Goal: Task Accomplishment & Management: Use online tool/utility

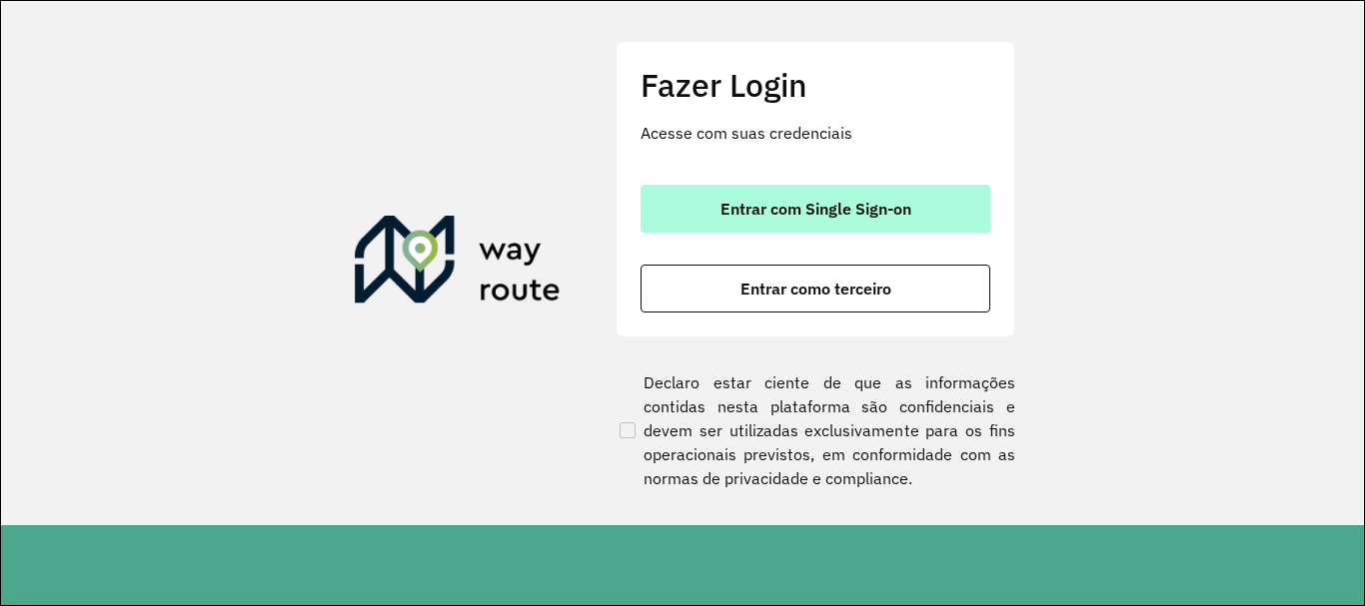
click at [716, 223] on button "Entrar com Single Sign-on" at bounding box center [815, 209] width 350 height 48
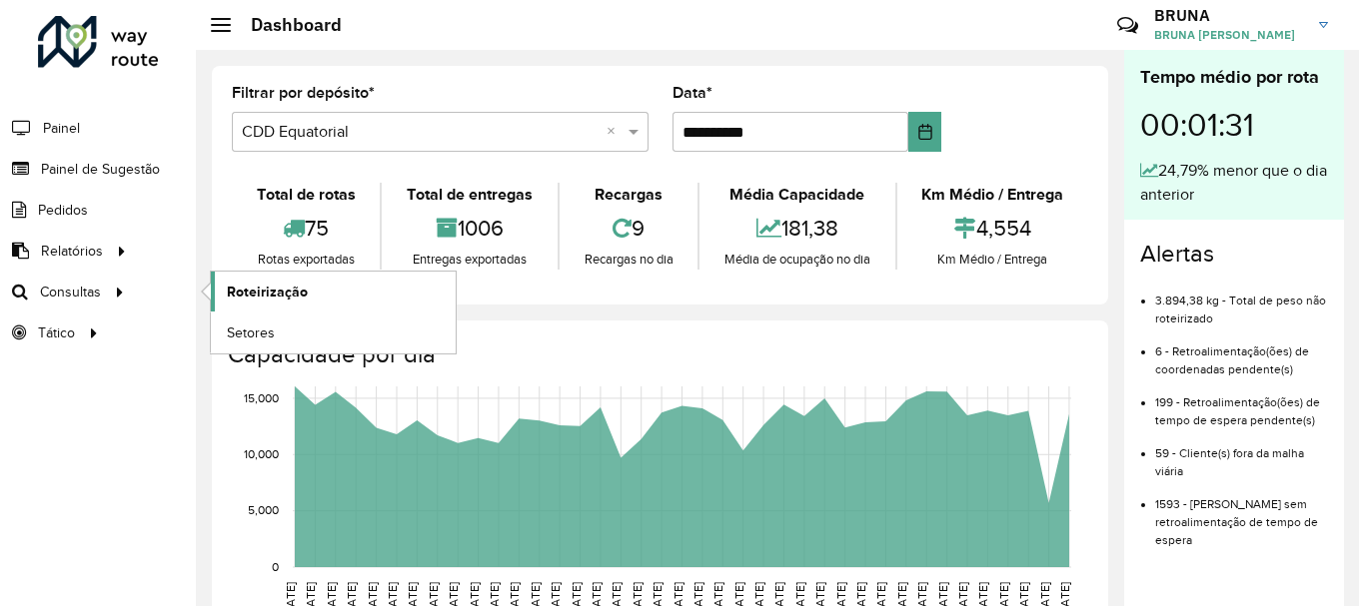
click at [237, 284] on span "Roteirização" at bounding box center [267, 292] width 81 height 21
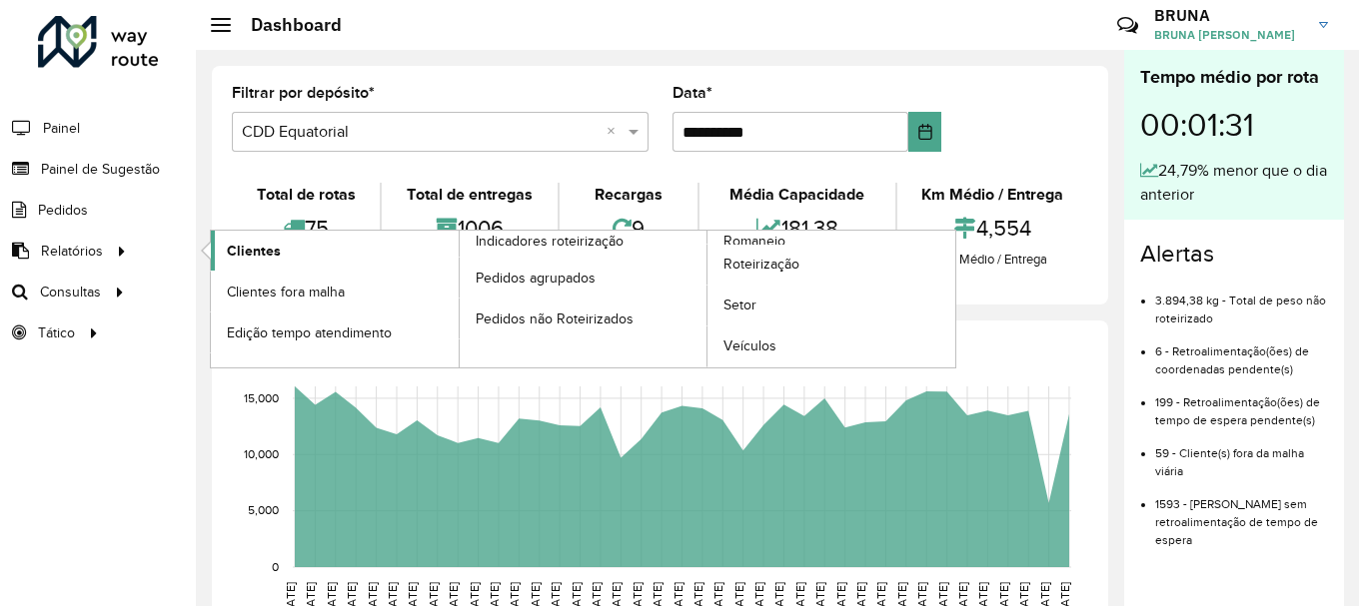
click at [306, 256] on link "Clientes" at bounding box center [335, 251] width 248 height 40
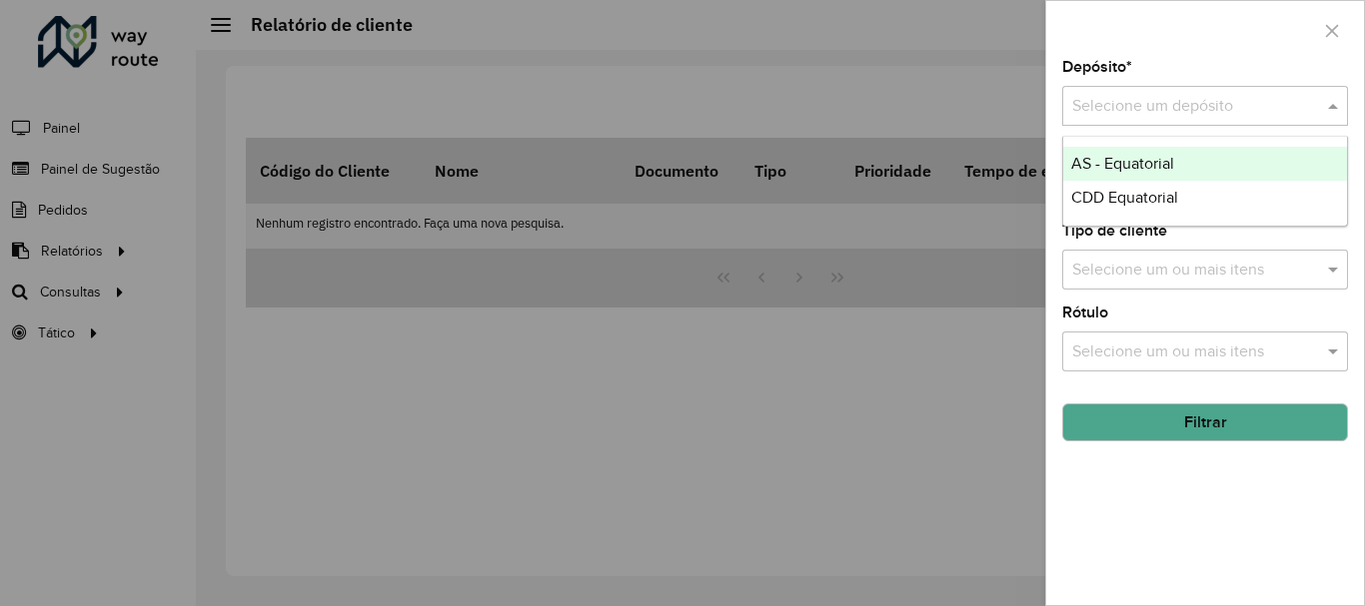
click at [1195, 107] on input "text" at bounding box center [1185, 107] width 226 height 24
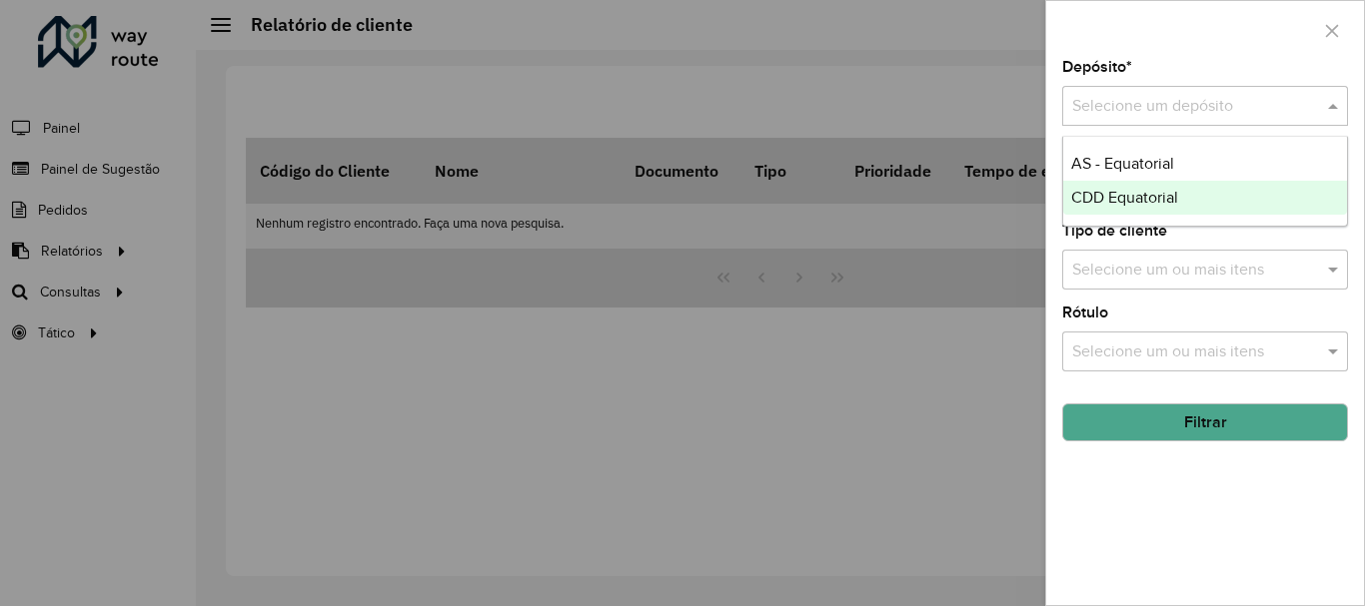
click at [1162, 203] on span "CDD Equatorial" at bounding box center [1124, 197] width 107 height 17
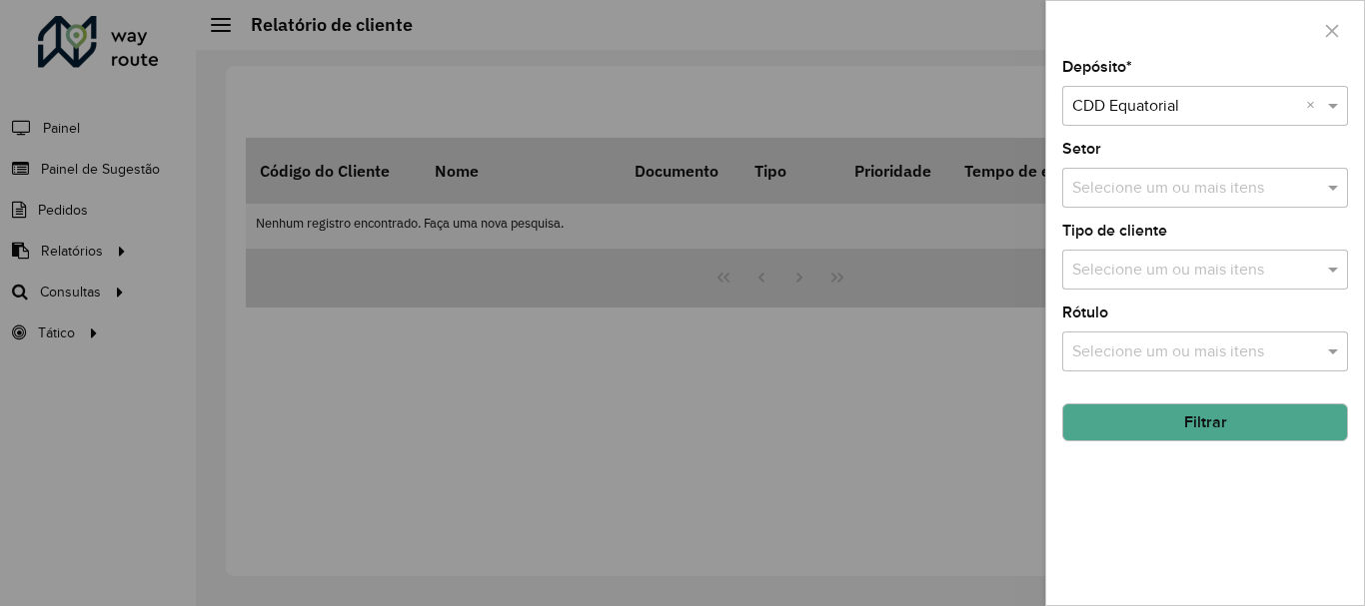
click at [1170, 403] on hb-field-button "Filtrar" at bounding box center [1205, 415] width 286 height 54
click at [1164, 416] on button "Filtrar" at bounding box center [1205, 423] width 286 height 38
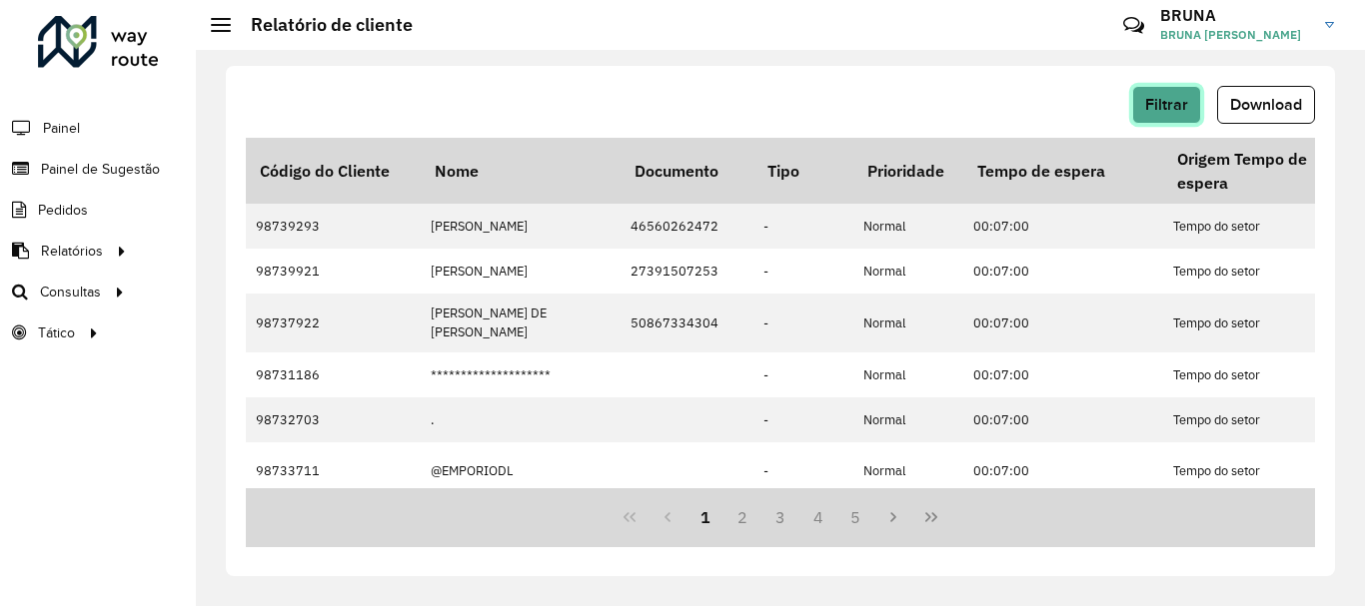
click at [1162, 105] on span "Filtrar" at bounding box center [1166, 104] width 43 height 17
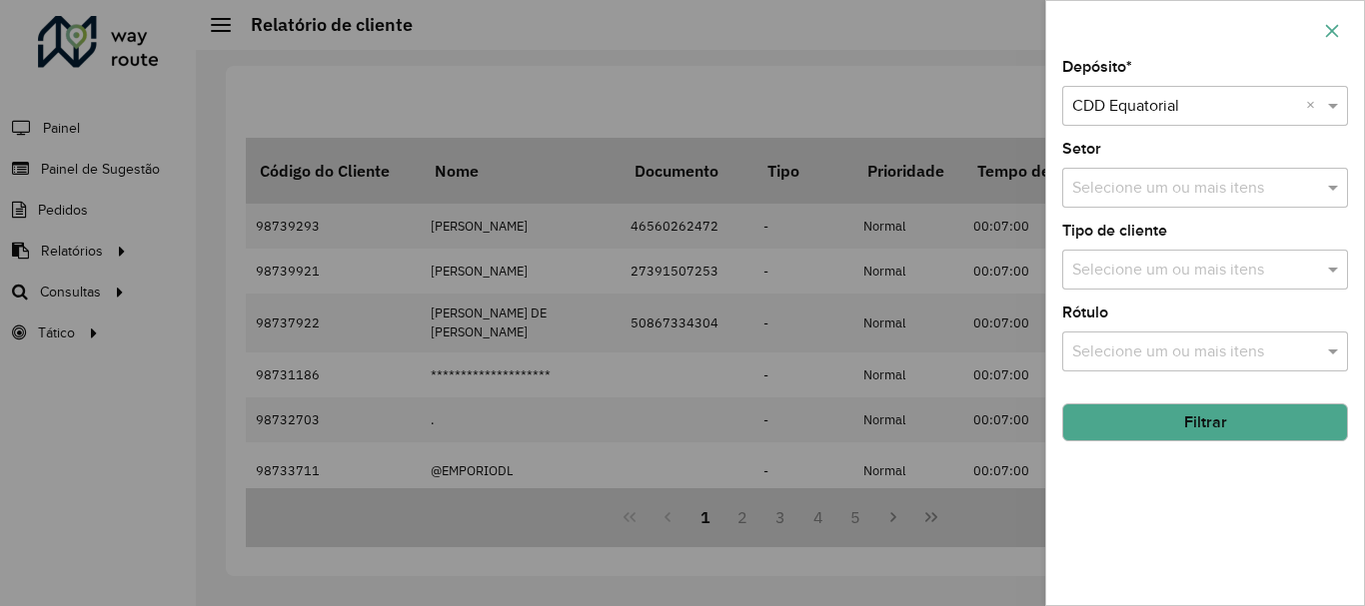
click at [1335, 26] on icon "button" at bounding box center [1332, 31] width 16 height 16
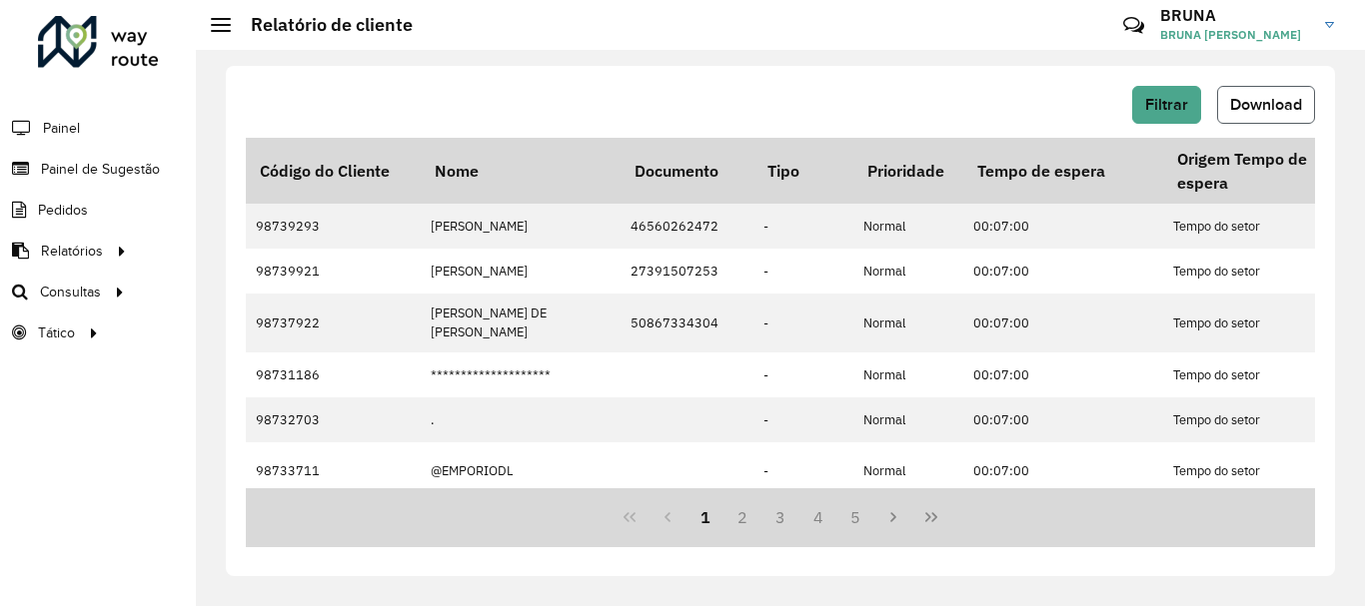
click at [1270, 94] on button "Download" at bounding box center [1266, 105] width 98 height 38
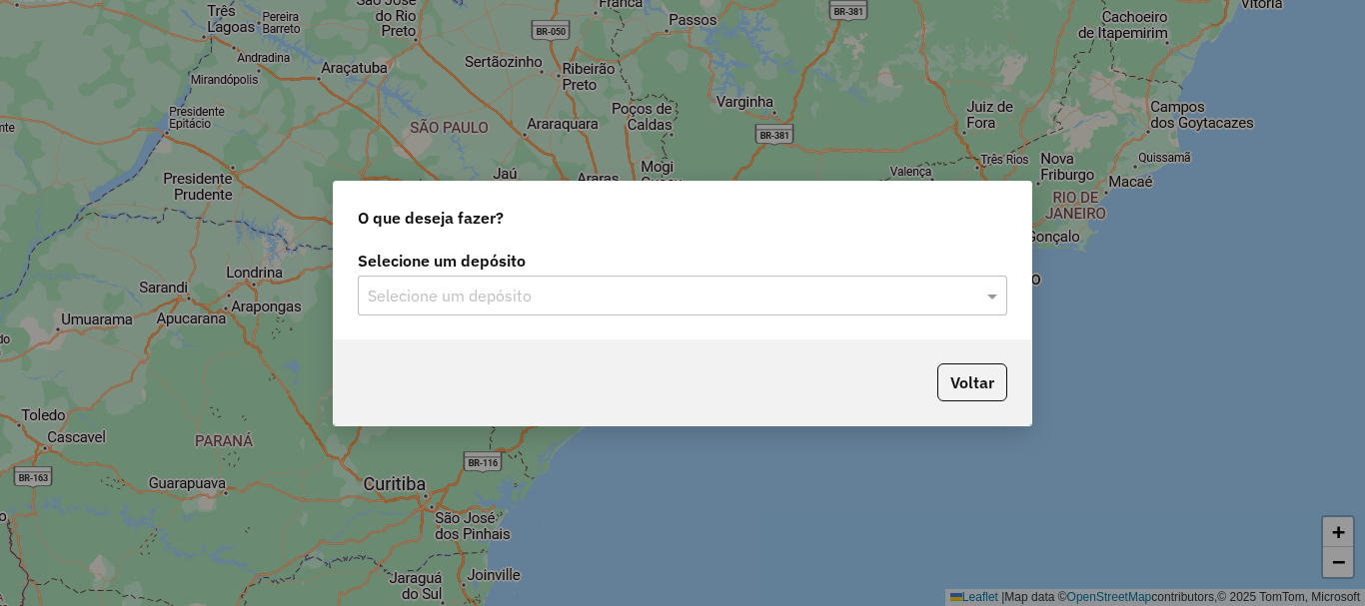
click at [516, 297] on input "text" at bounding box center [662, 297] width 589 height 24
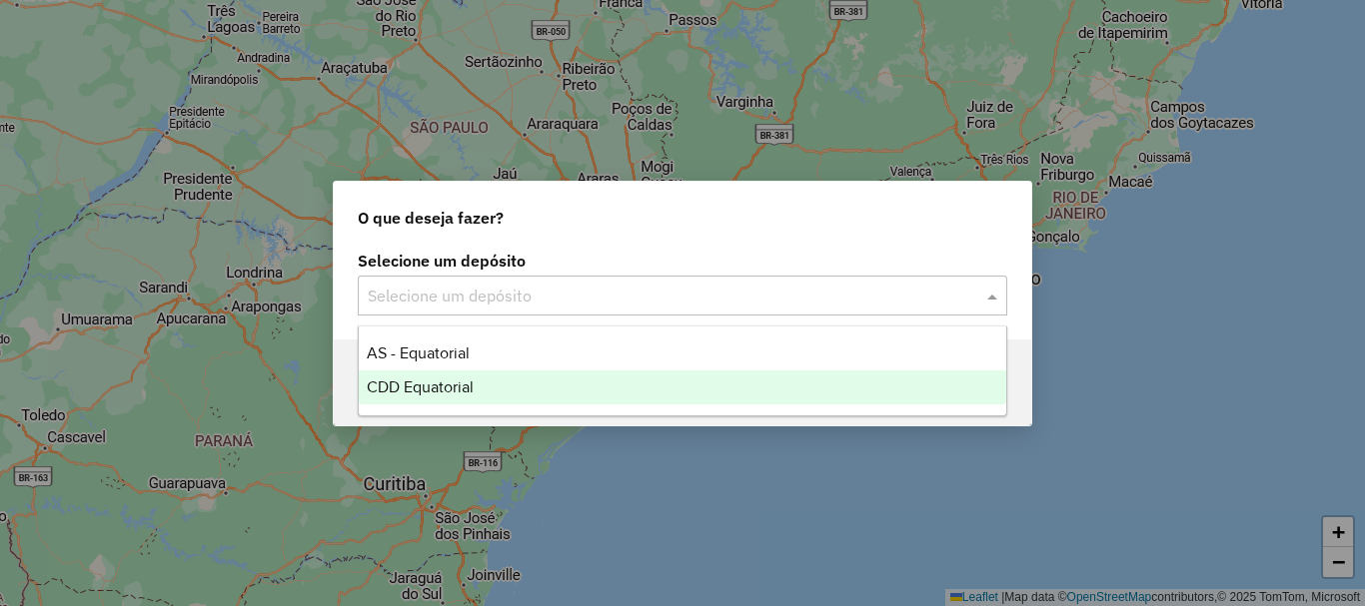
click at [454, 386] on span "CDD Equatorial" at bounding box center [420, 387] width 107 height 17
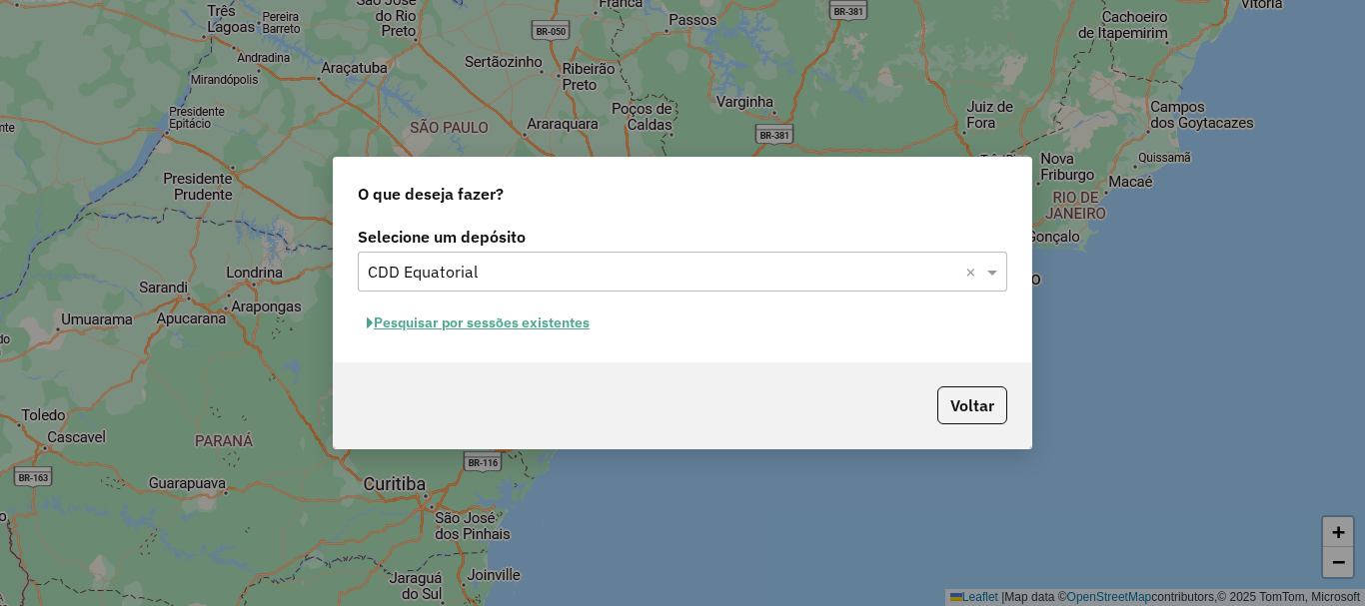
click at [512, 336] on button "Pesquisar por sessões existentes" at bounding box center [478, 323] width 241 height 31
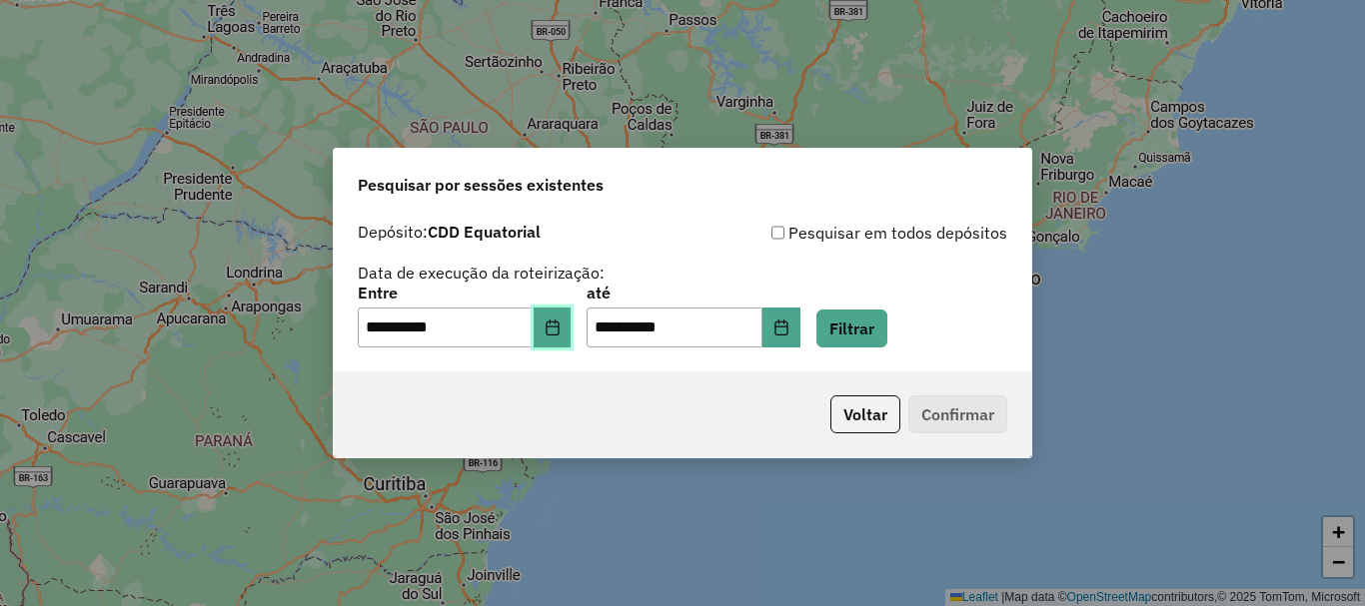
click at [558, 327] on icon "Choose Date" at bounding box center [551, 328] width 13 height 16
click at [887, 327] on button "Filtrar" at bounding box center [851, 329] width 71 height 38
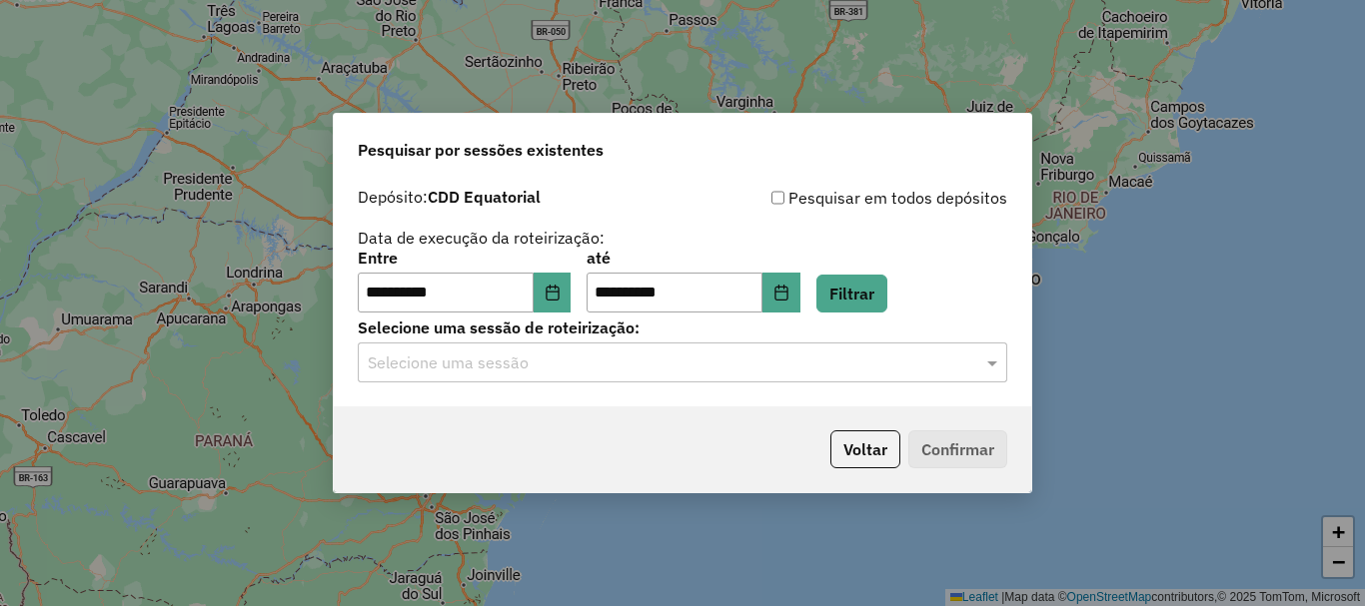
click at [677, 357] on input "text" at bounding box center [662, 364] width 589 height 24
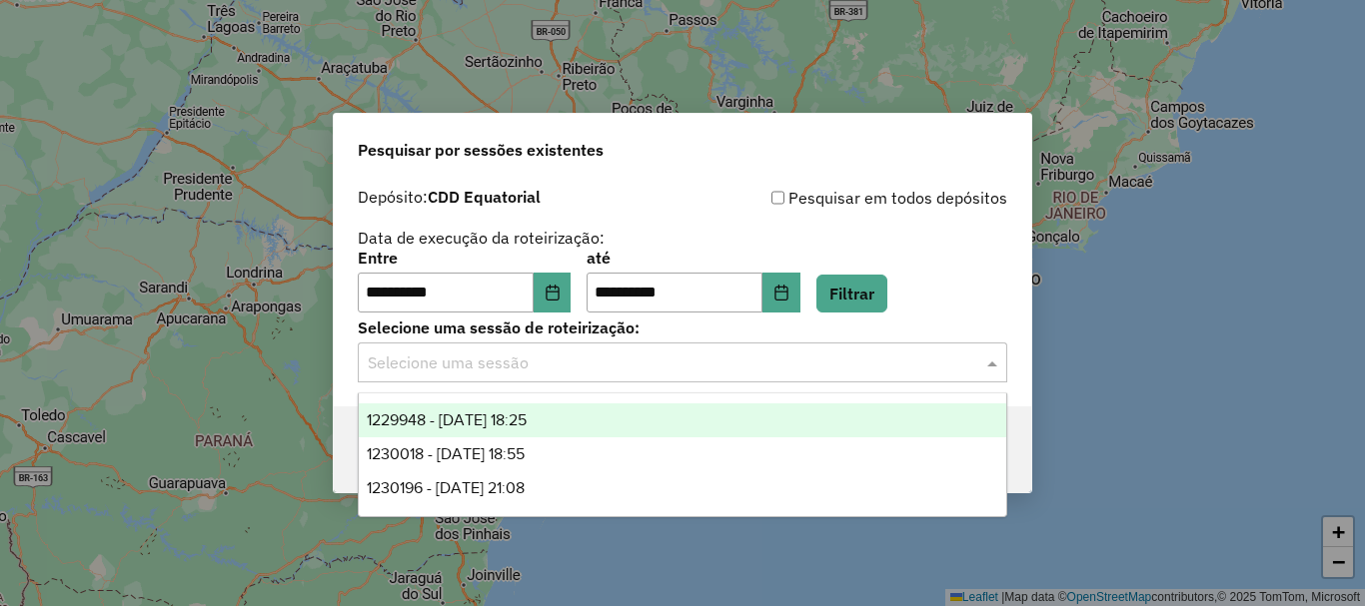
click at [600, 424] on div "1229948 - 15/08/2025 18:25" at bounding box center [682, 421] width 647 height 34
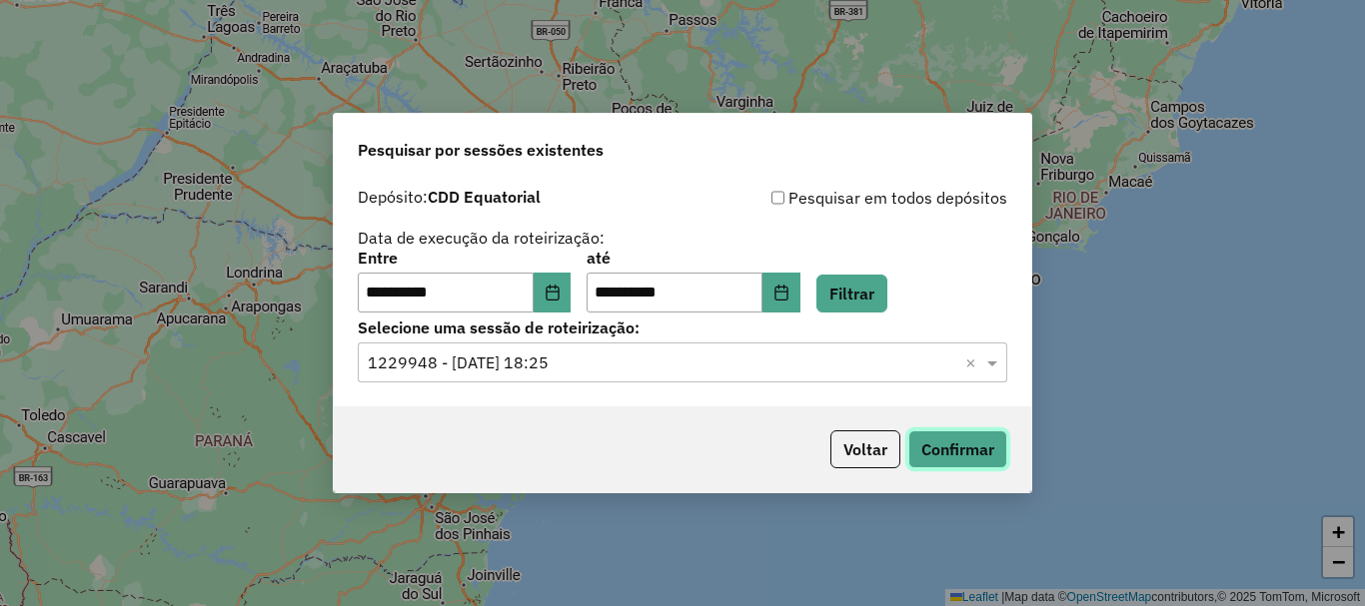
click at [944, 435] on button "Confirmar" at bounding box center [957, 450] width 99 height 38
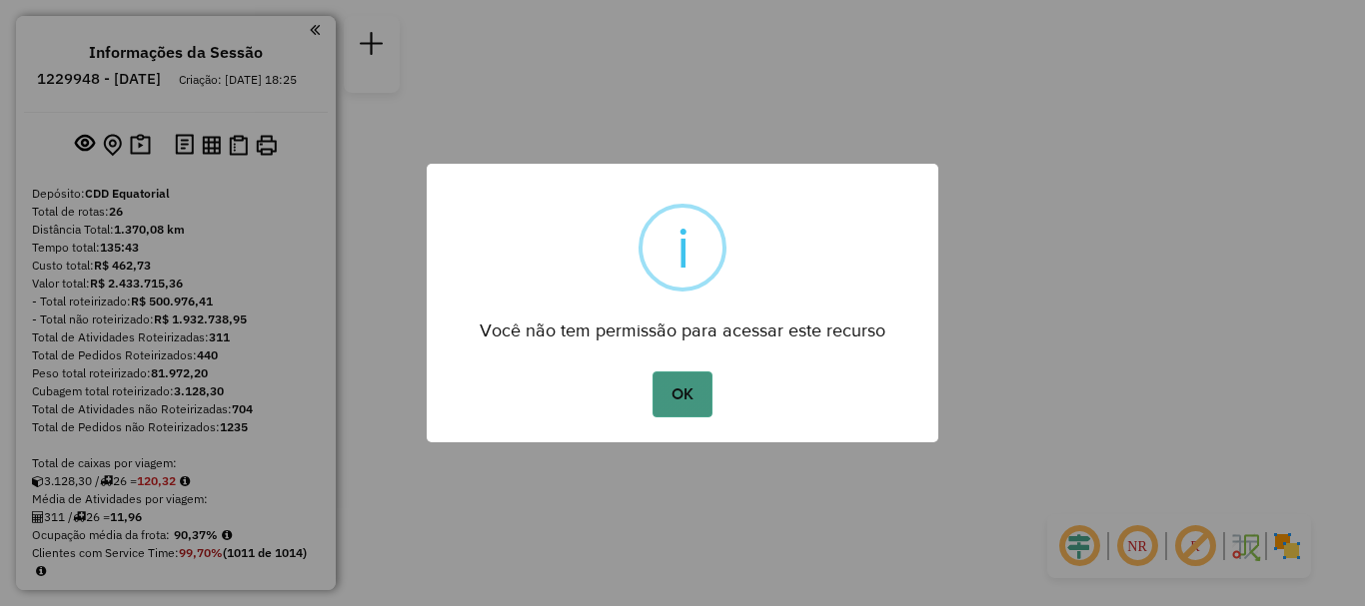
click at [691, 407] on button "OK" at bounding box center [681, 395] width 59 height 46
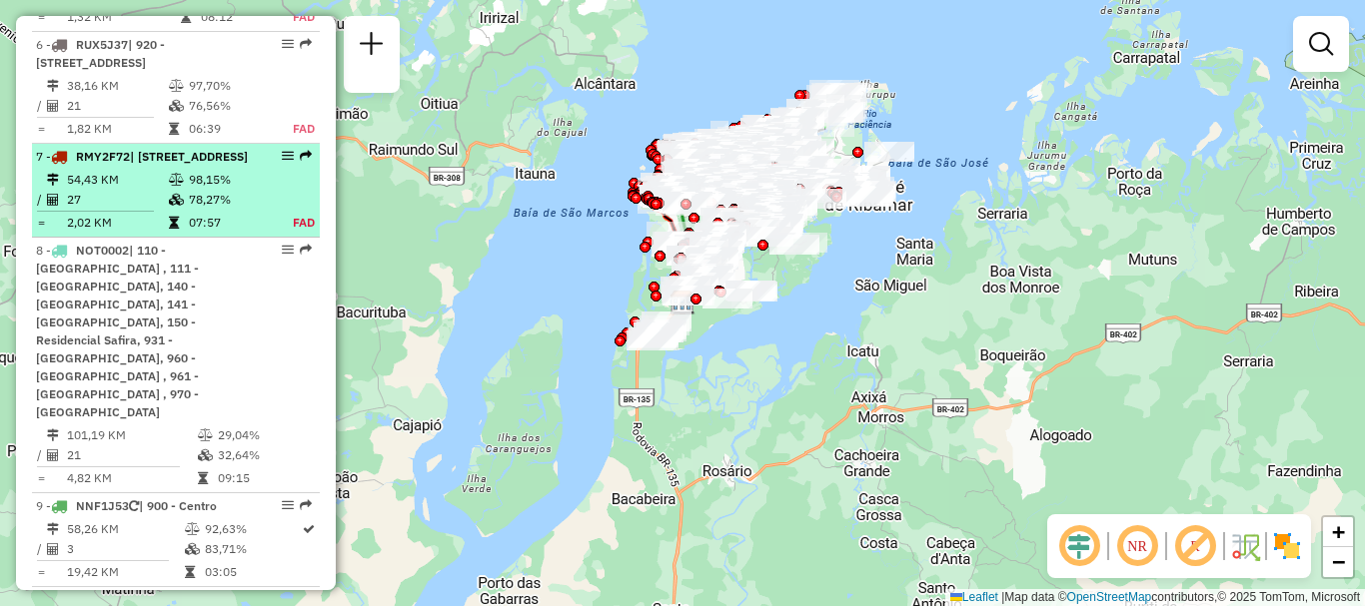
scroll to position [1599, 0]
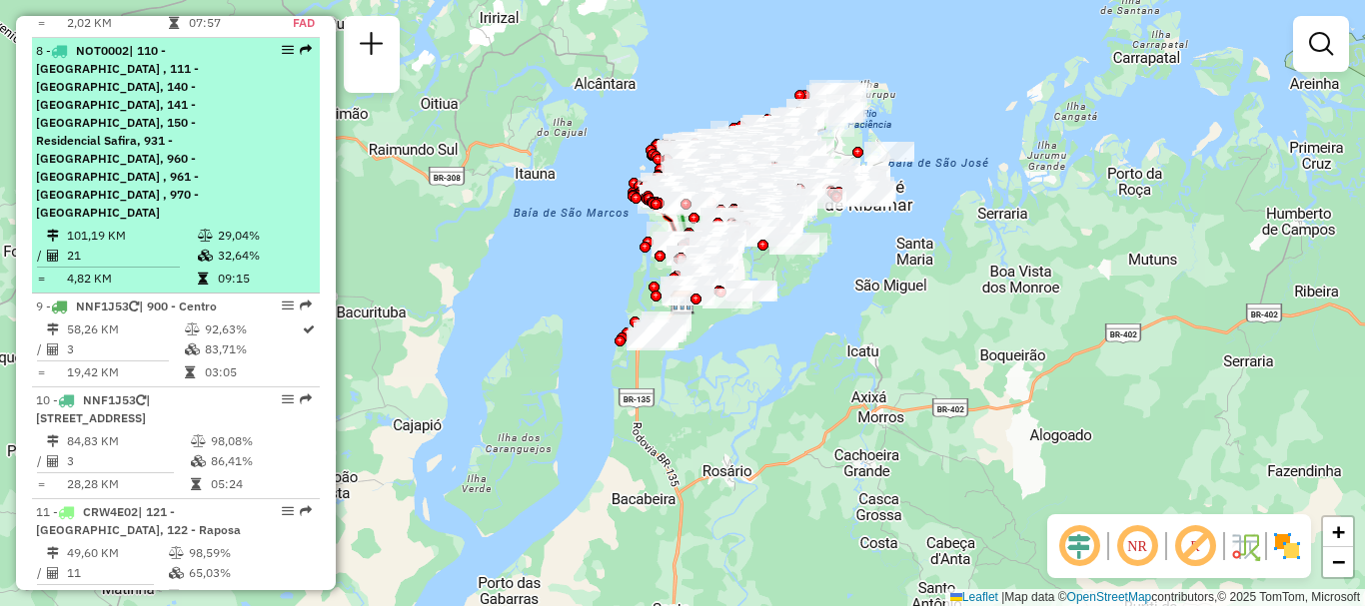
click at [198, 221] on div "8 - NOT0002 | 110 - [GEOGRAPHIC_DATA] , 111 - [GEOGRAPHIC_DATA], 140 - [GEOGRAP…" at bounding box center [142, 132] width 212 height 180
select select "**********"
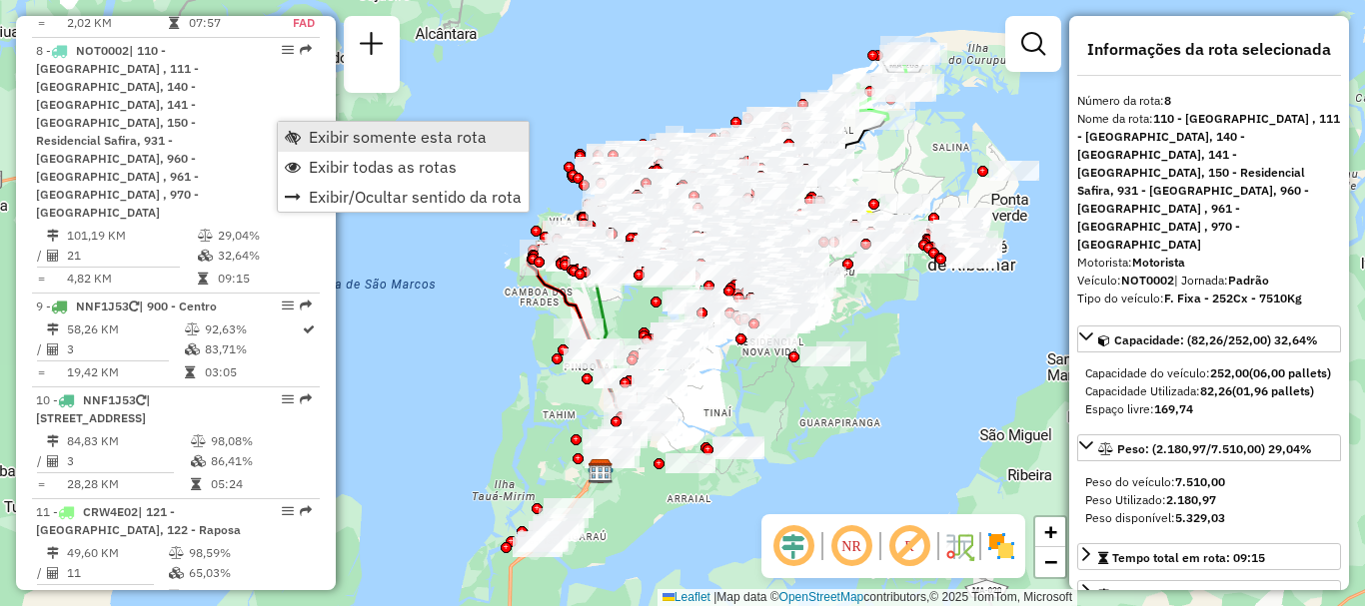
click at [301, 128] on link "Exibir somente esta rota" at bounding box center [403, 137] width 251 height 30
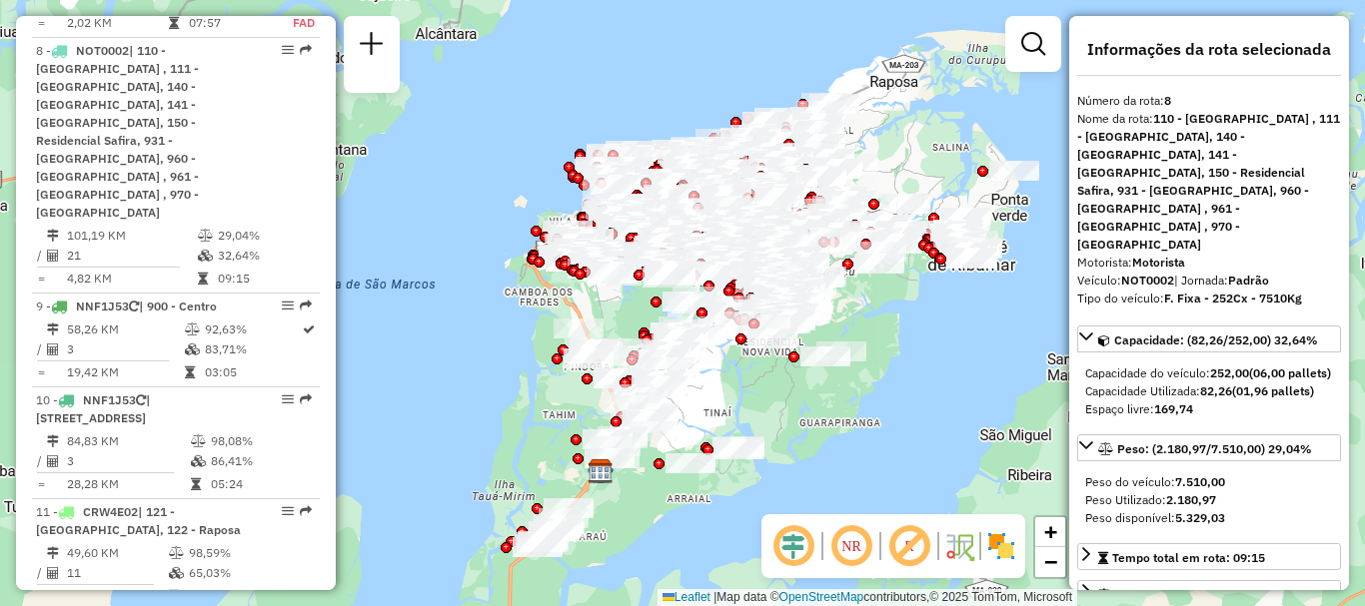
click at [786, 542] on em at bounding box center [793, 547] width 48 height 48
click at [859, 536] on em at bounding box center [851, 547] width 48 height 48
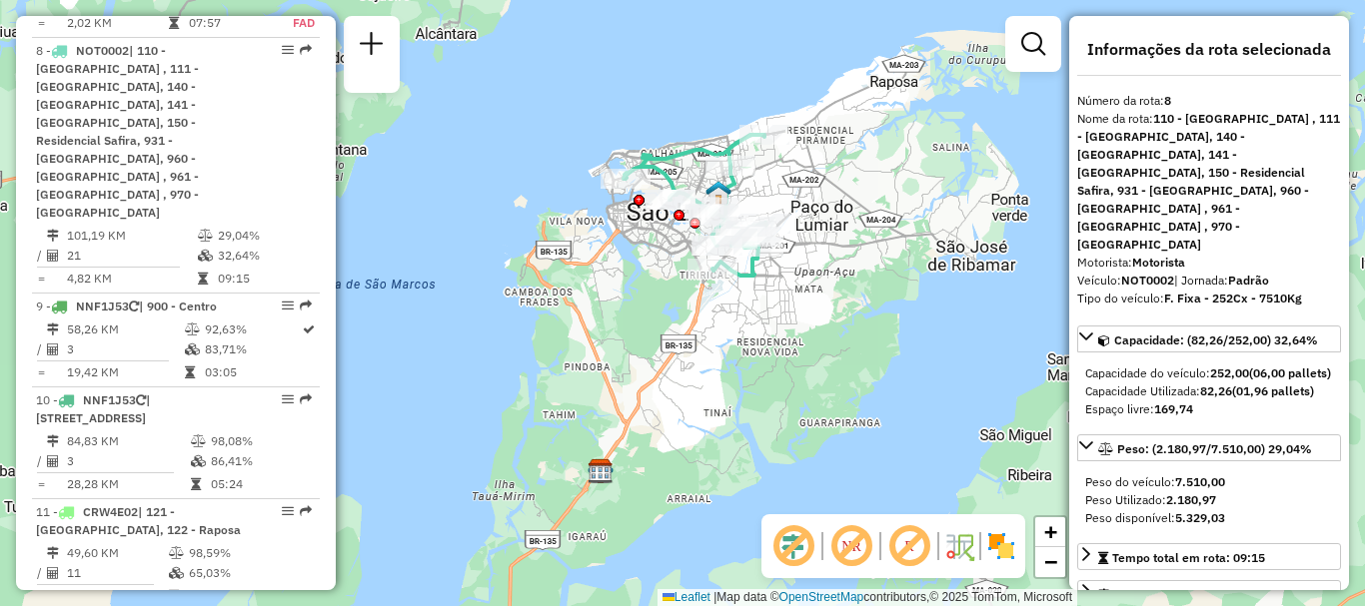
click at [1001, 539] on img at bounding box center [1001, 547] width 32 height 32
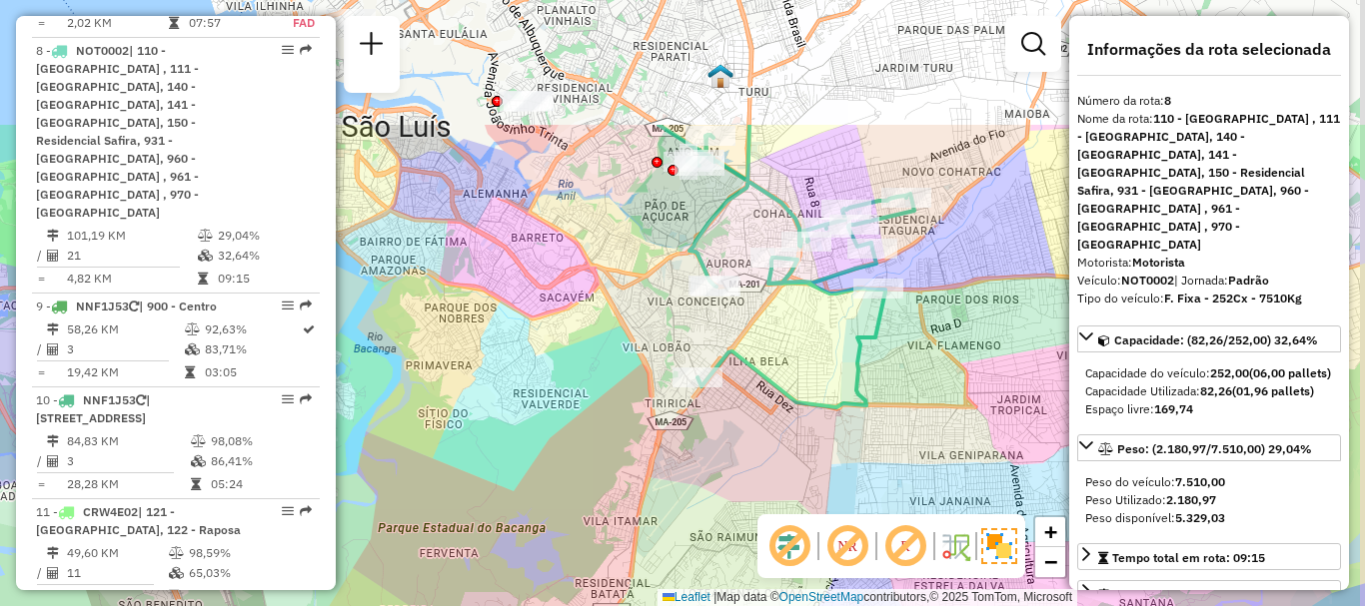
drag, startPoint x: 712, startPoint y: 225, endPoint x: 532, endPoint y: 512, distance: 339.0
click at [541, 489] on div "Janela de atendimento Grade de atendimento Capacidade Transportadoras Veículos …" at bounding box center [682, 303] width 1365 height 606
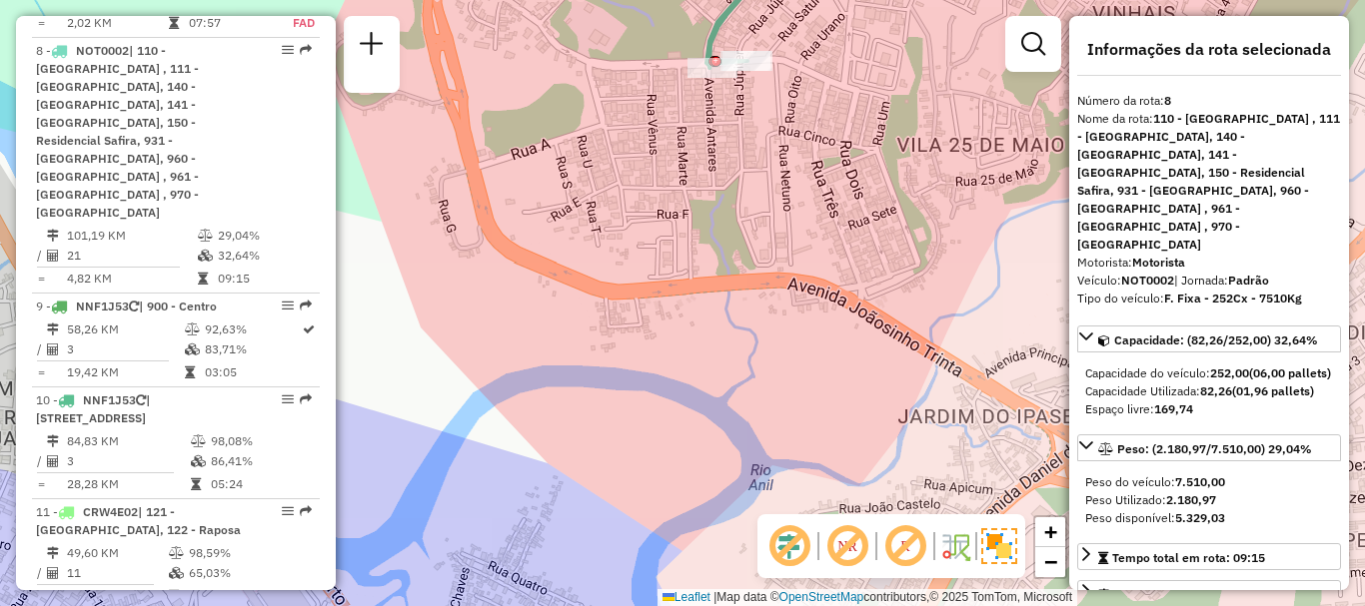
drag, startPoint x: 794, startPoint y: 309, endPoint x: 747, endPoint y: 280, distance: 55.2
click at [794, 309] on div "Janela de atendimento Grade de atendimento Capacidade Transportadoras Veículos …" at bounding box center [682, 303] width 1365 height 606
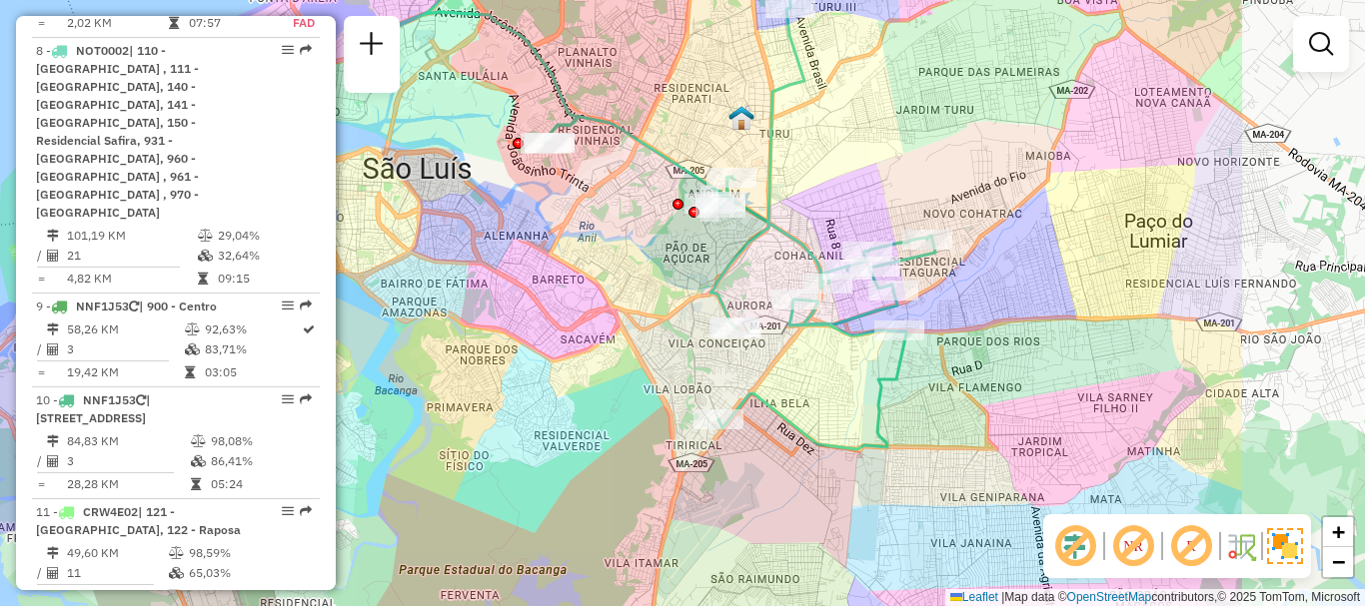
drag, startPoint x: 913, startPoint y: 127, endPoint x: 654, endPoint y: 101, distance: 260.1
click at [654, 101] on div "Janela de atendimento Grade de atendimento Capacidade Transportadoras Veículos …" at bounding box center [682, 303] width 1365 height 606
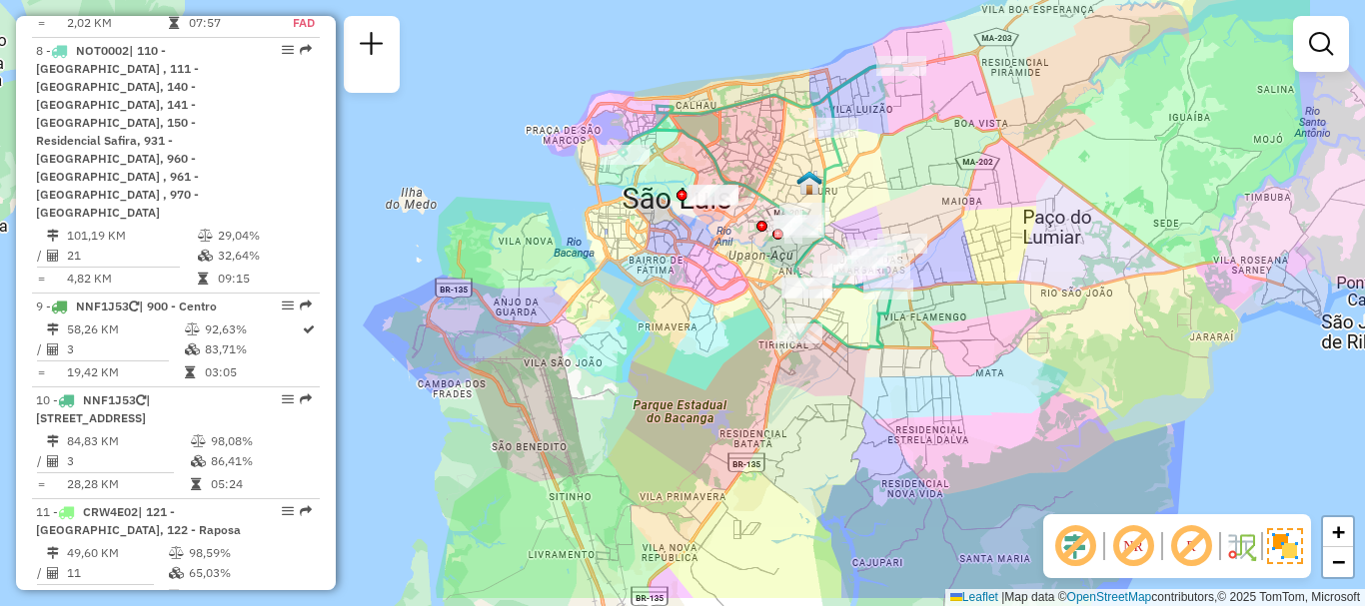
drag, startPoint x: 762, startPoint y: 465, endPoint x: 795, endPoint y: 410, distance: 64.1
click at [795, 412] on div "Janela de atendimento Grade de atendimento Capacidade Transportadoras Veículos …" at bounding box center [682, 303] width 1365 height 606
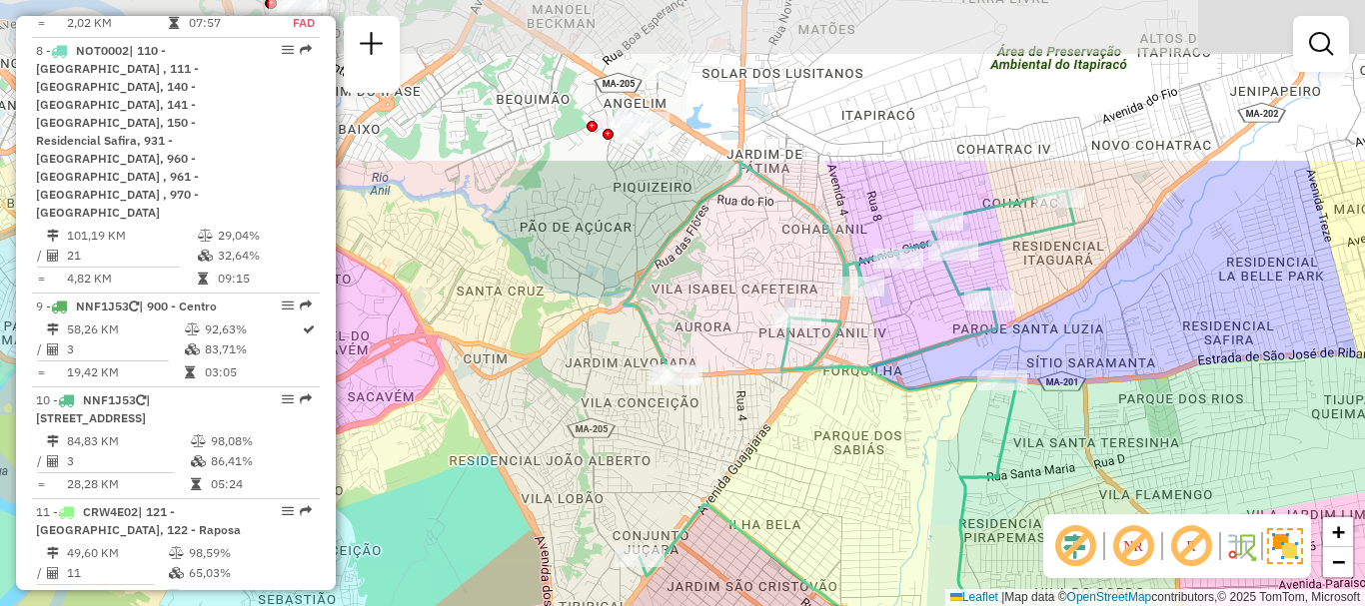
drag, startPoint x: 935, startPoint y: 228, endPoint x: 805, endPoint y: 459, distance: 264.8
click at [805, 459] on div "Janela de atendimento Grade de atendimento Capacidade Transportadoras Veículos …" at bounding box center [682, 303] width 1365 height 606
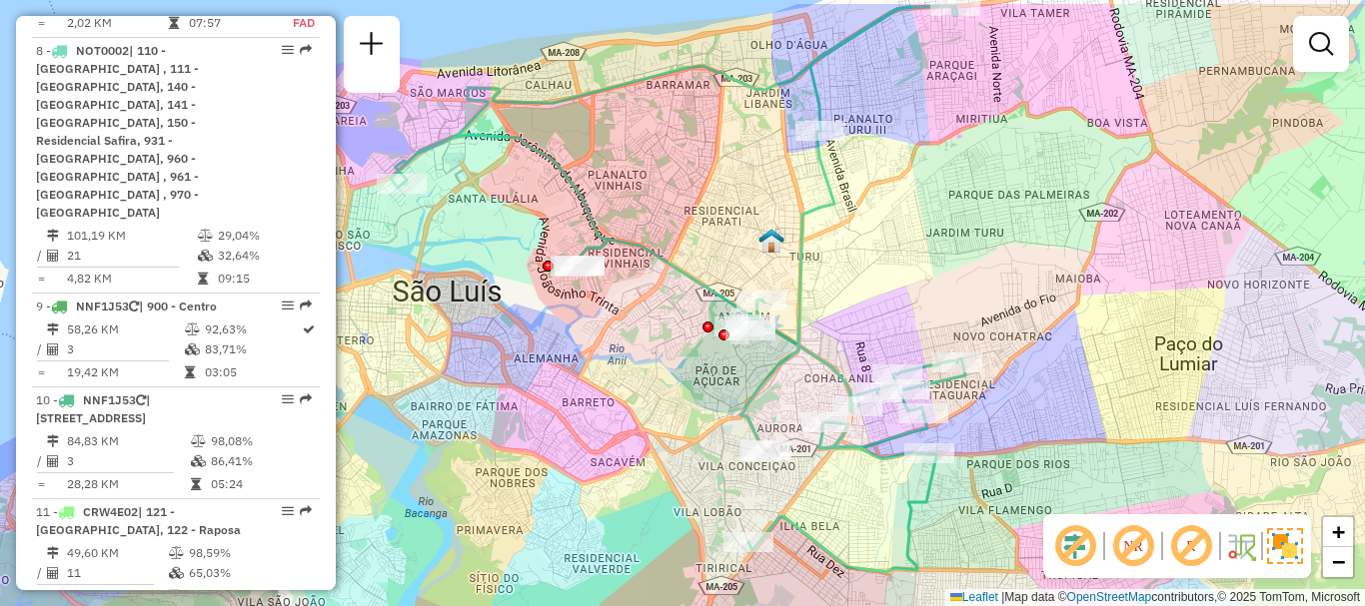
drag, startPoint x: 820, startPoint y: 389, endPoint x: 842, endPoint y: 454, distance: 68.6
click at [842, 454] on icon at bounding box center [678, 289] width 574 height 566
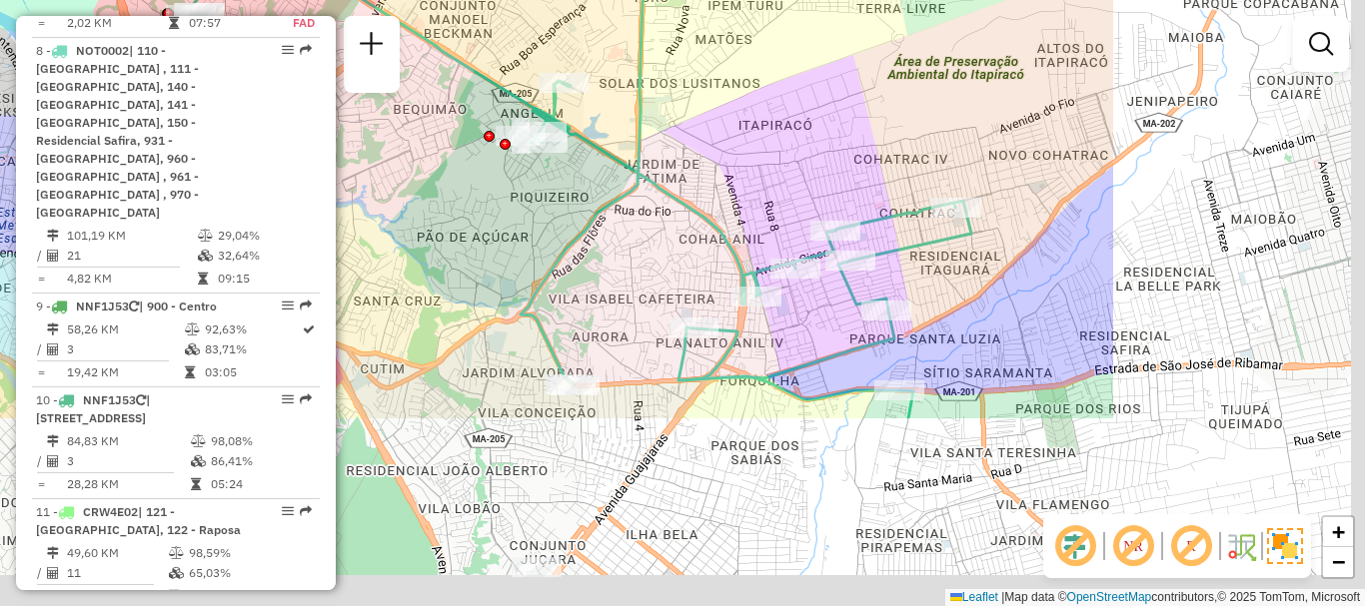
drag, startPoint x: 909, startPoint y: 428, endPoint x: 523, endPoint y: 170, distance: 464.7
click at [523, 170] on div "Rota 8 - Placa NOT0002 98765470 - KEILLA CECILIA FRASA Janela de atendimento Gr…" at bounding box center [682, 303] width 1365 height 606
